Goal: Task Accomplishment & Management: Use online tool/utility

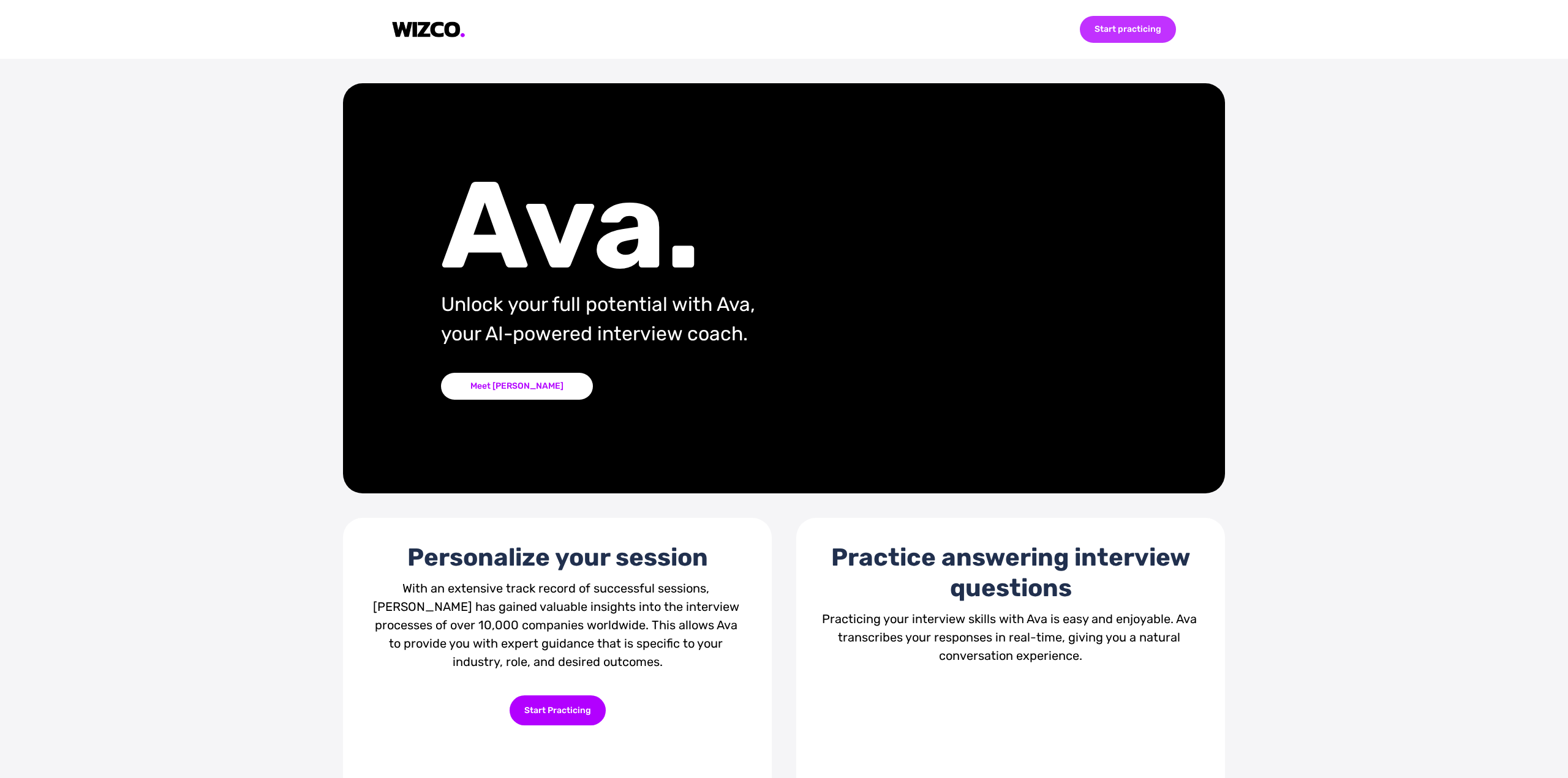
click at [1135, 27] on div "Start practicing" at bounding box center [1128, 30] width 96 height 27
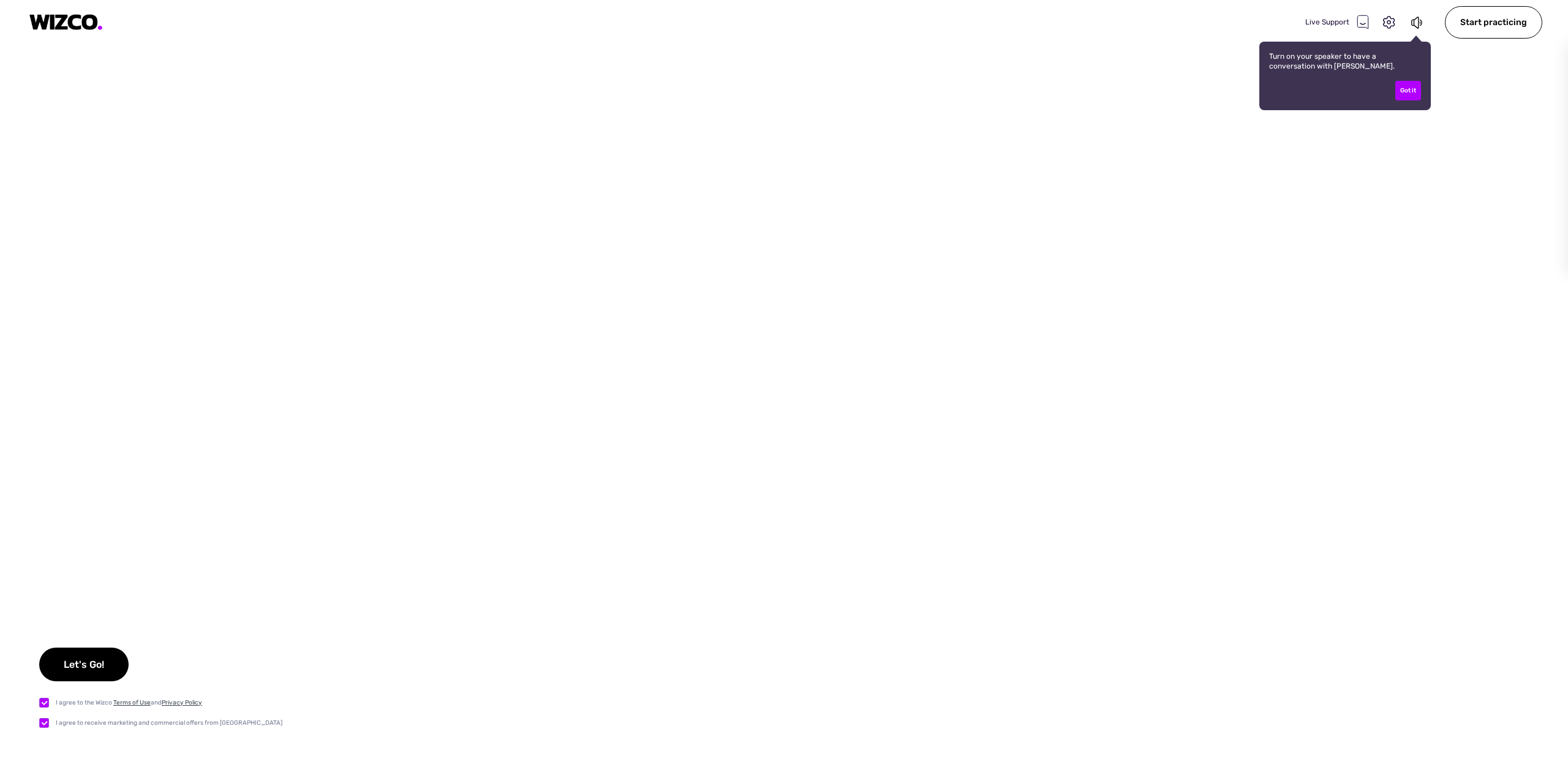
checkbox input "true"
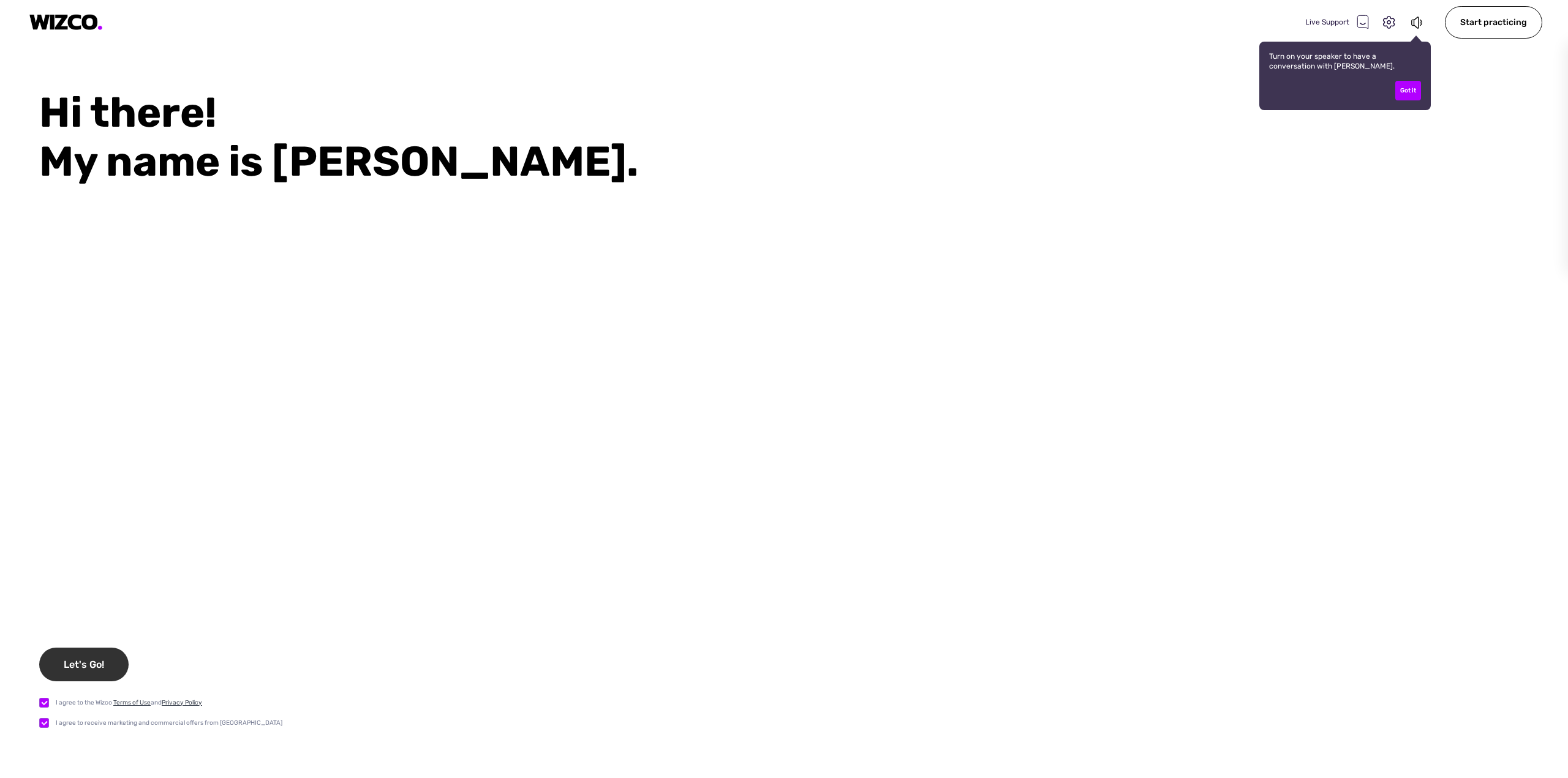
click at [106, 674] on div "Let's Go!" at bounding box center [83, 664] width 90 height 34
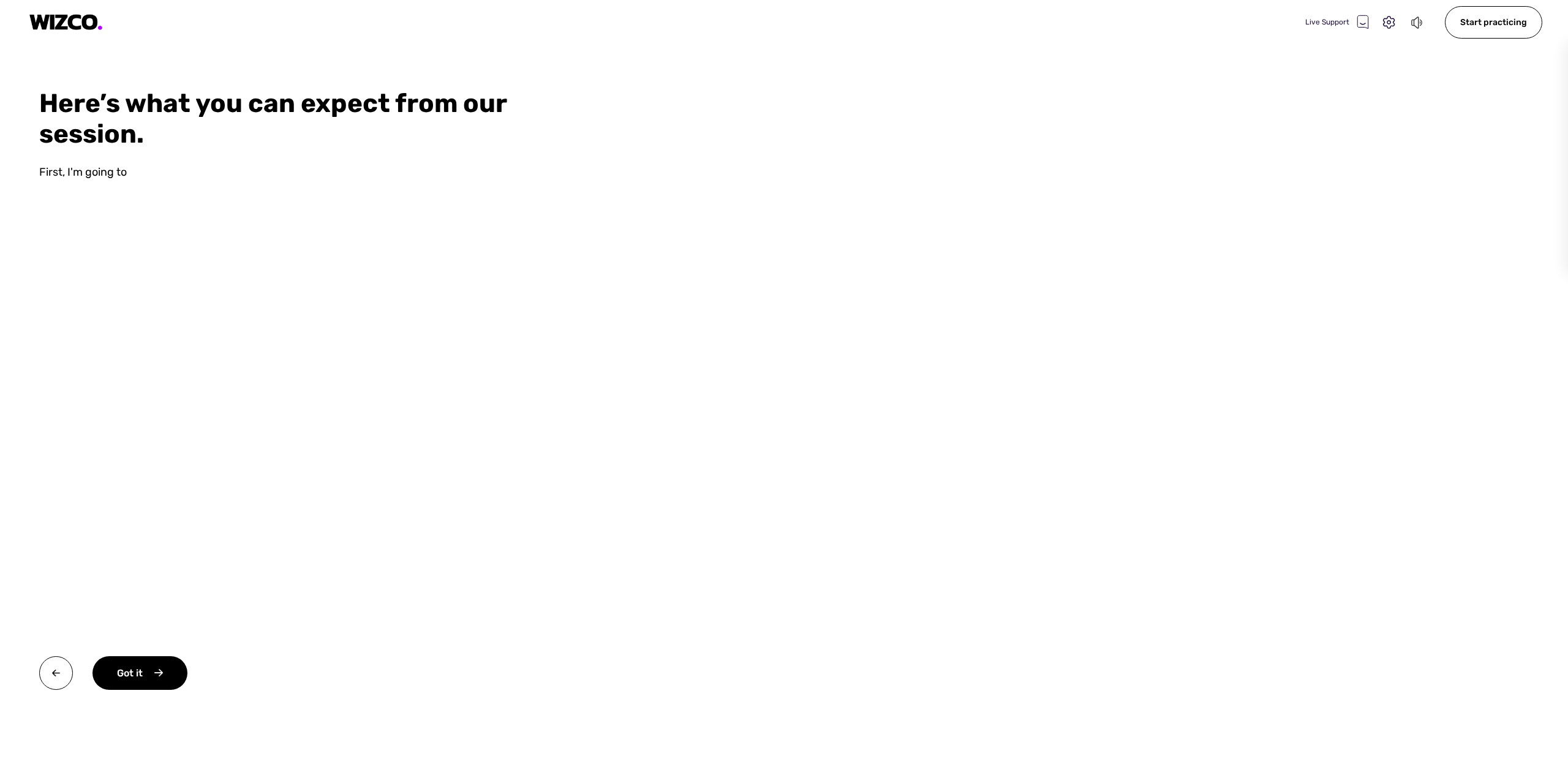
click at [1419, 14] on div at bounding box center [1418, 23] width 16 height 16
click at [136, 665] on div "Got it" at bounding box center [139, 673] width 95 height 34
click at [137, 666] on div "Okay" at bounding box center [139, 673] width 92 height 34
click at [154, 680] on div "Start practicing" at bounding box center [154, 673] width 124 height 34
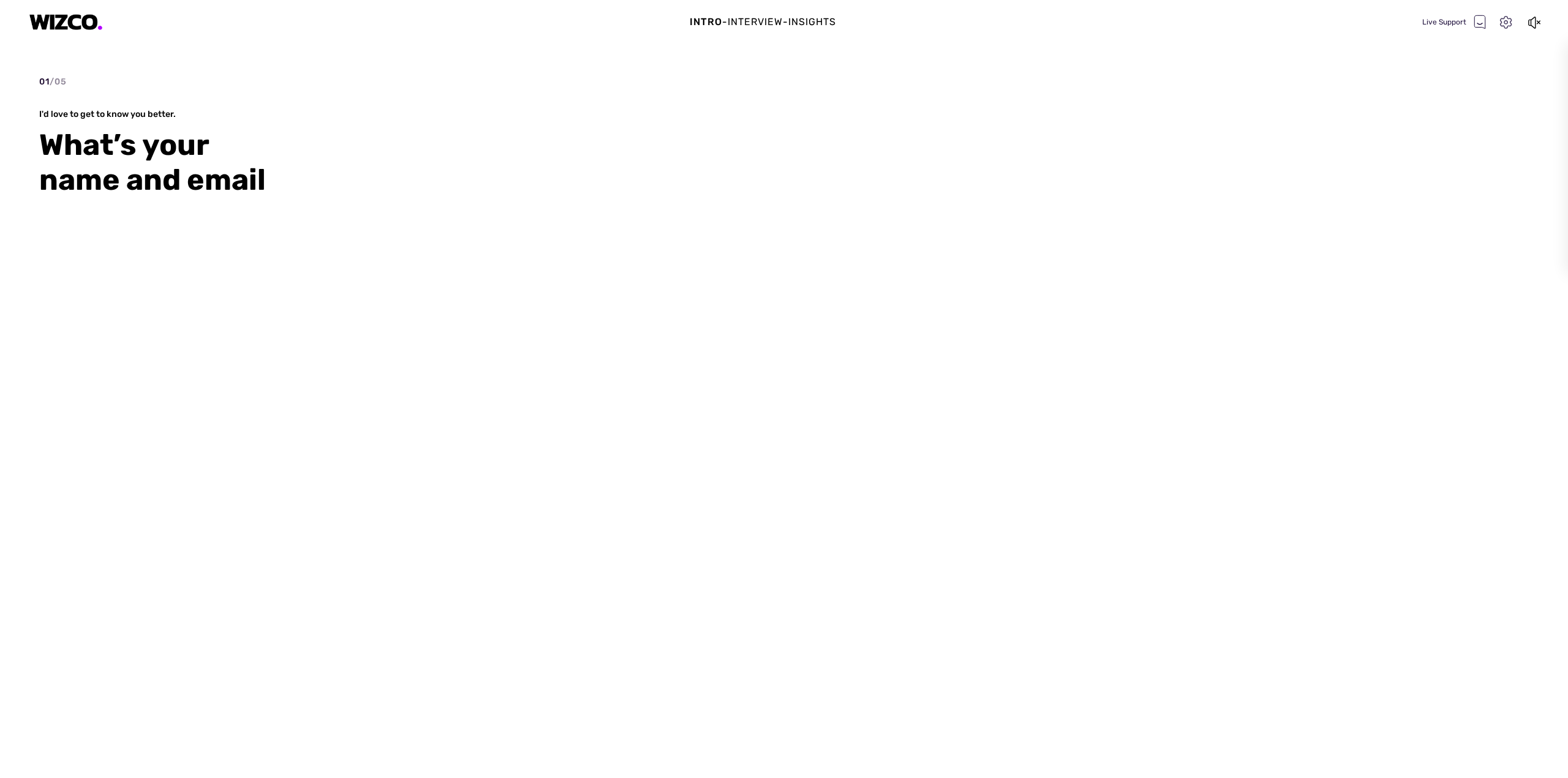
click at [1502, 22] on icon at bounding box center [1506, 23] width 16 height 16
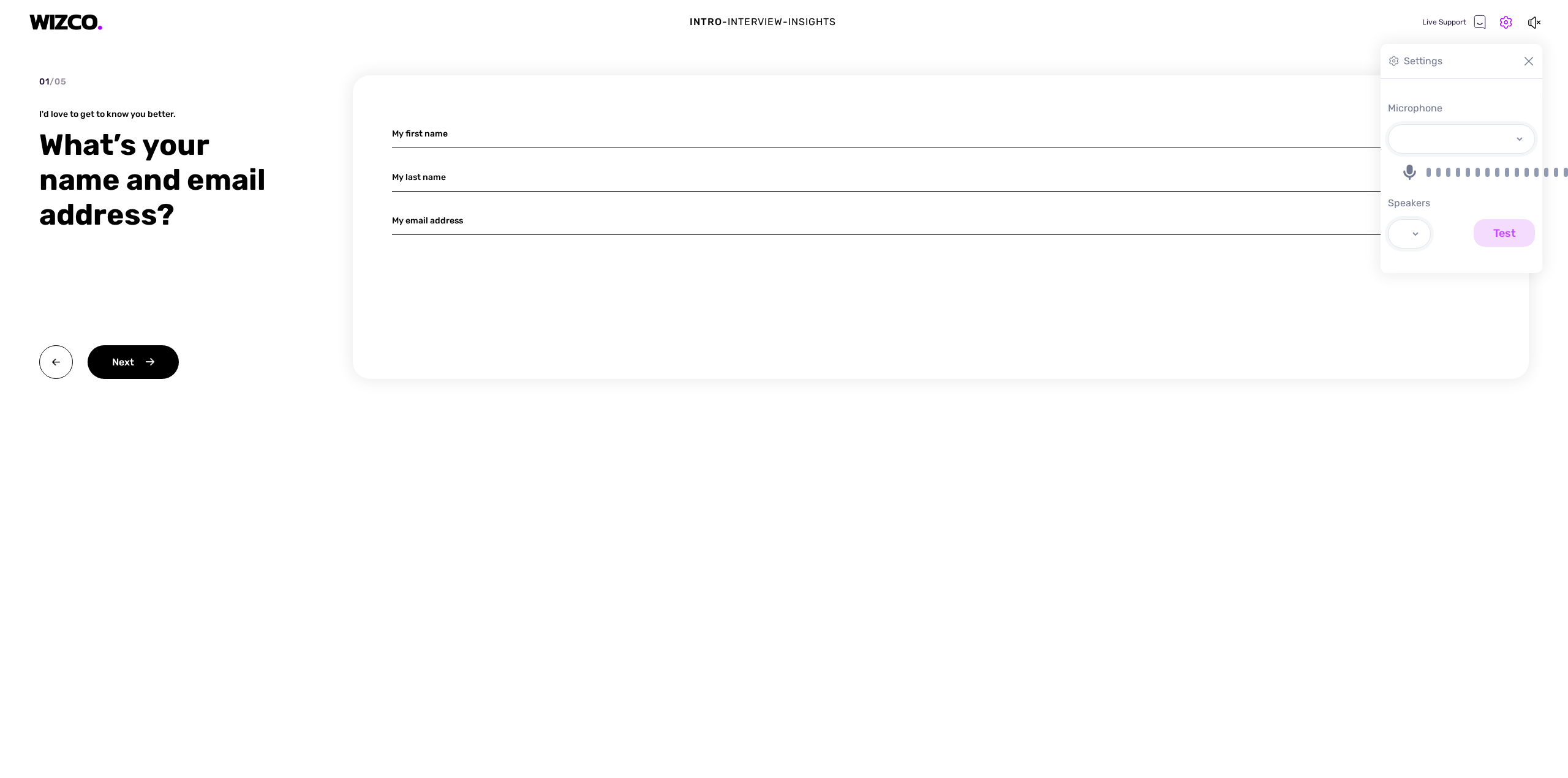
click at [1451, 149] on select "Microphone" at bounding box center [1457, 139] width 136 height 28
click at [1474, 146] on select "Microphone" at bounding box center [1457, 139] width 136 height 28
click at [1533, 68] on div "Settings" at bounding box center [1461, 62] width 161 height 35
click at [1533, 53] on div "Settings" at bounding box center [1461, 62] width 161 height 35
click at [159, 370] on div "Next" at bounding box center [133, 361] width 91 height 34
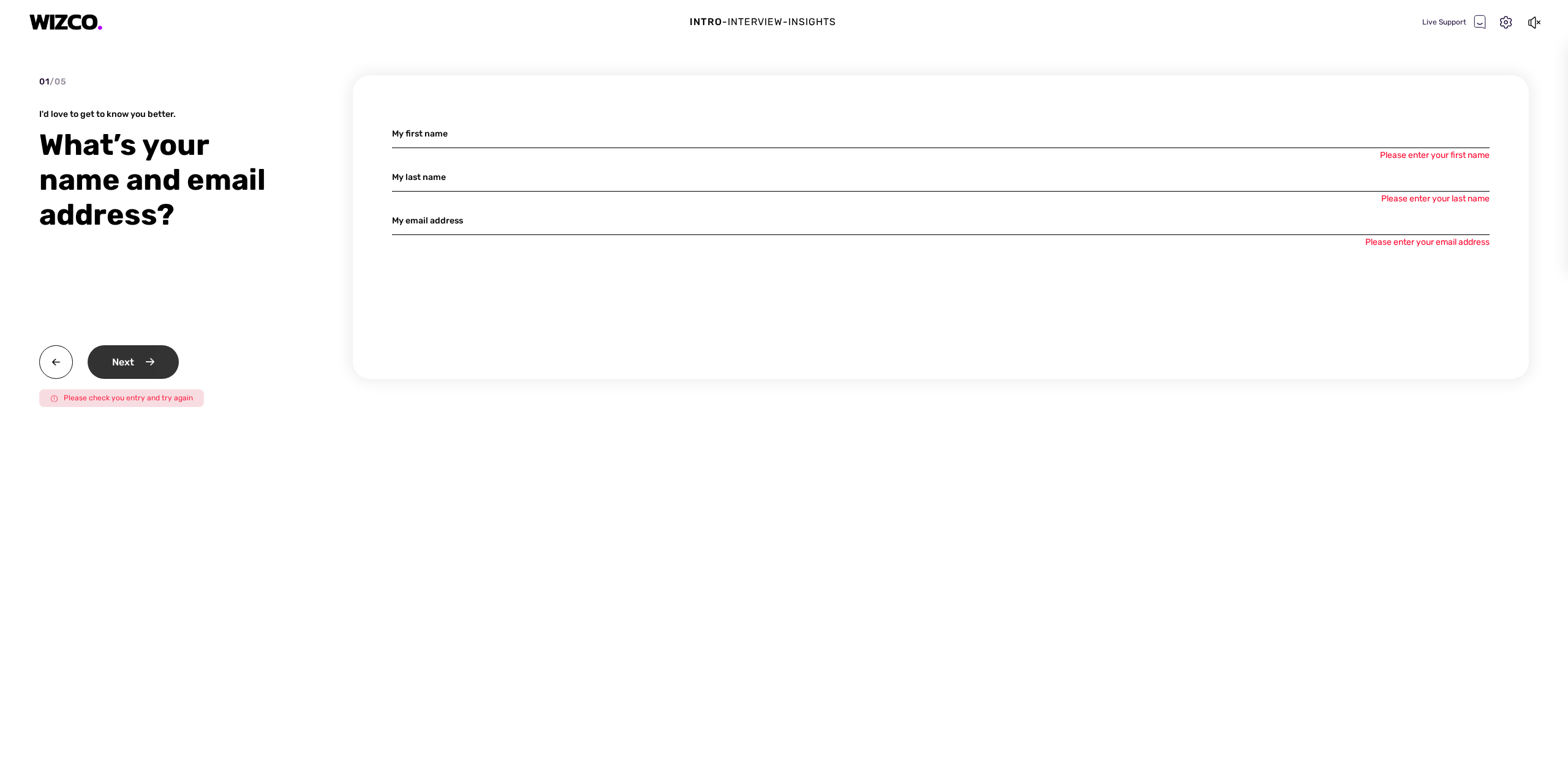
drag, startPoint x: 161, startPoint y: 367, endPoint x: 169, endPoint y: 360, distance: 10.6
click at [161, 366] on div "Next" at bounding box center [133, 361] width 91 height 34
